Goal: Task Accomplishment & Management: Use online tool/utility

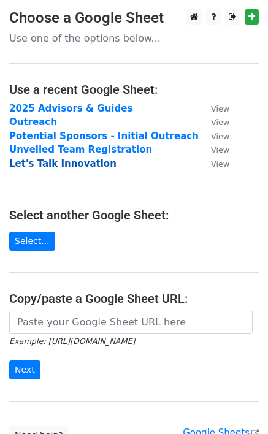
click at [68, 161] on strong "Let's Talk Innovation" at bounding box center [62, 163] width 107 height 11
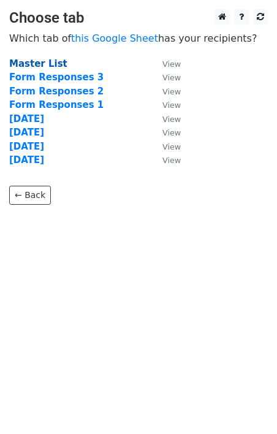
click at [31, 58] on strong "Master List" at bounding box center [38, 63] width 58 height 11
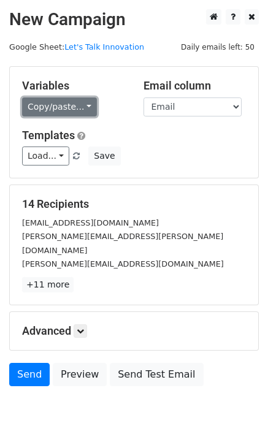
click at [64, 105] on link "Copy/paste..." at bounding box center [59, 106] width 75 height 19
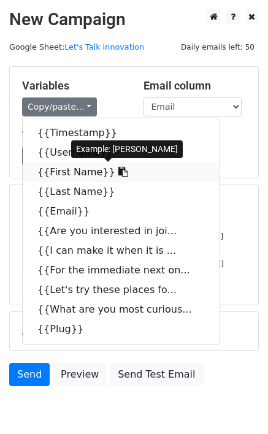
click at [67, 170] on link "{{First Name}}" at bounding box center [121, 172] width 197 height 20
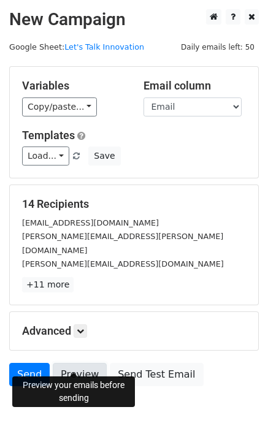
click at [73, 363] on link "Preview" at bounding box center [80, 374] width 54 height 23
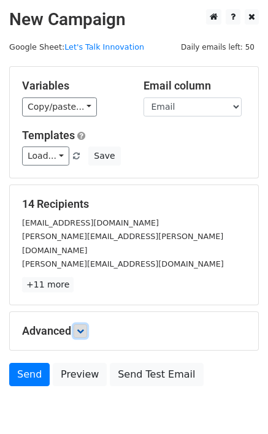
click at [80, 327] on icon at bounding box center [80, 330] width 7 height 7
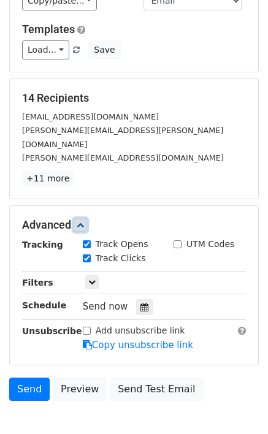
scroll to position [129, 0]
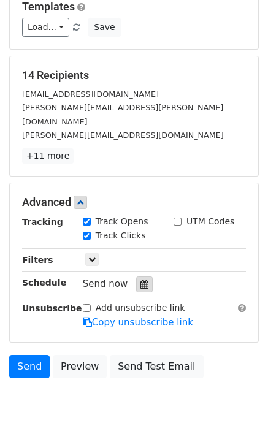
click at [140, 280] on icon at bounding box center [144, 284] width 8 height 9
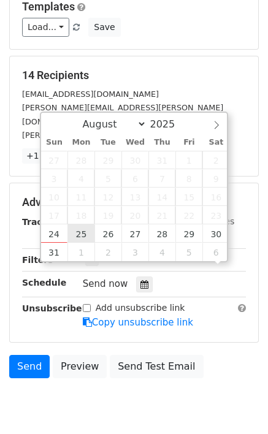
scroll to position [1, 0]
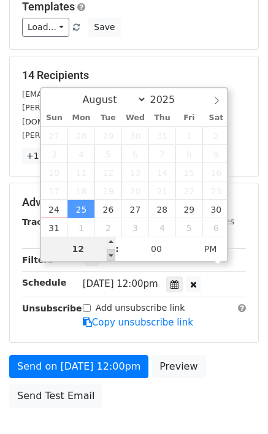
type input "2025-08-25 11:00"
type input "11"
click at [110, 253] on span at bounding box center [111, 255] width 9 height 12
type input "2025-08-25 10:00"
type input "10"
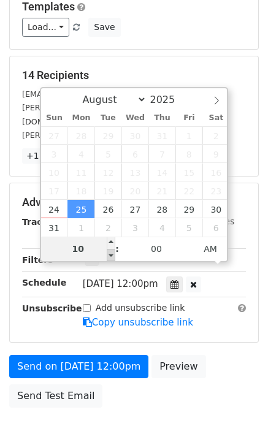
click at [110, 253] on span at bounding box center [111, 255] width 9 height 12
type input "2025-08-25 09:00"
type input "09"
click at [110, 253] on span at bounding box center [111, 255] width 9 height 12
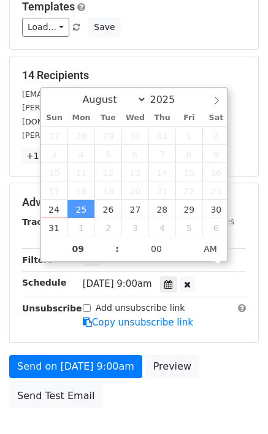
click at [9, 310] on main "New Campaign Daily emails left: 50 Google Sheet: Let's Talk Innovation Variable…" at bounding box center [134, 147] width 268 height 533
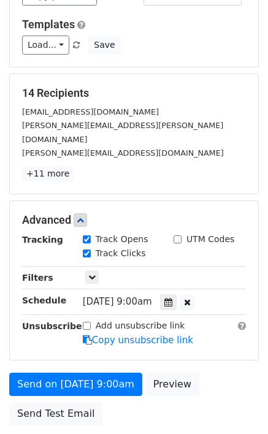
scroll to position [192, 0]
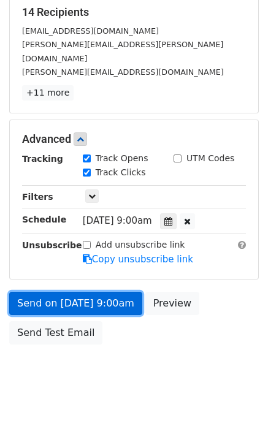
click at [66, 292] on link "Send on Aug 25 at 9:00am" at bounding box center [75, 303] width 133 height 23
